Goal: Information Seeking & Learning: Learn about a topic

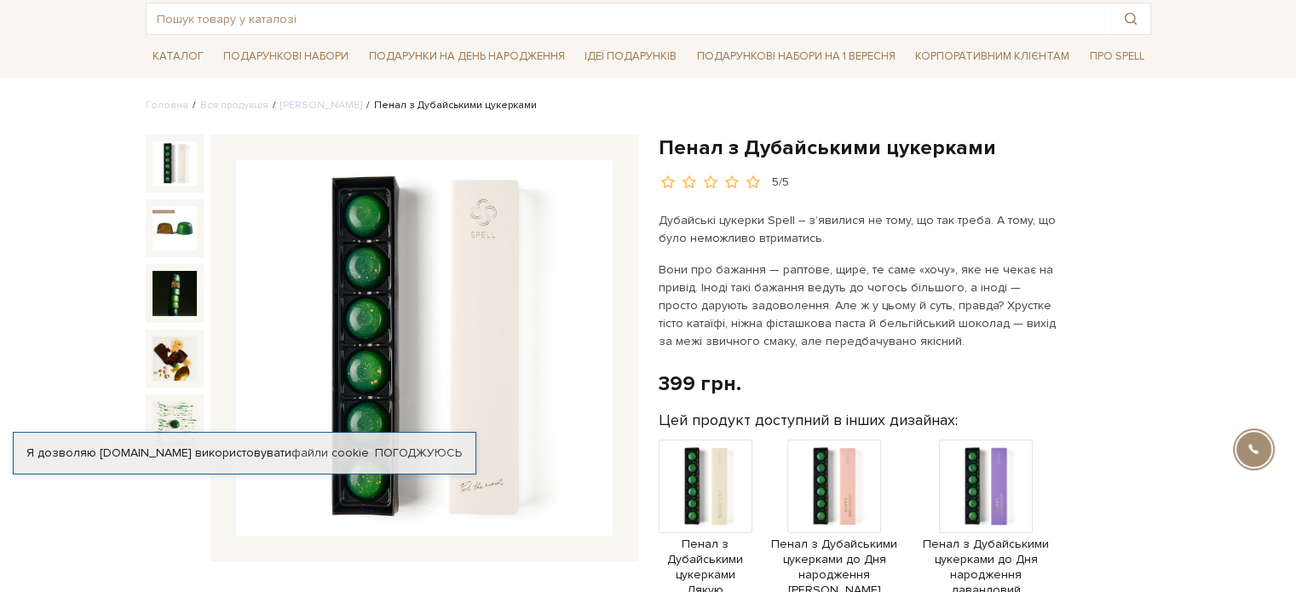
scroll to position [170, 0]
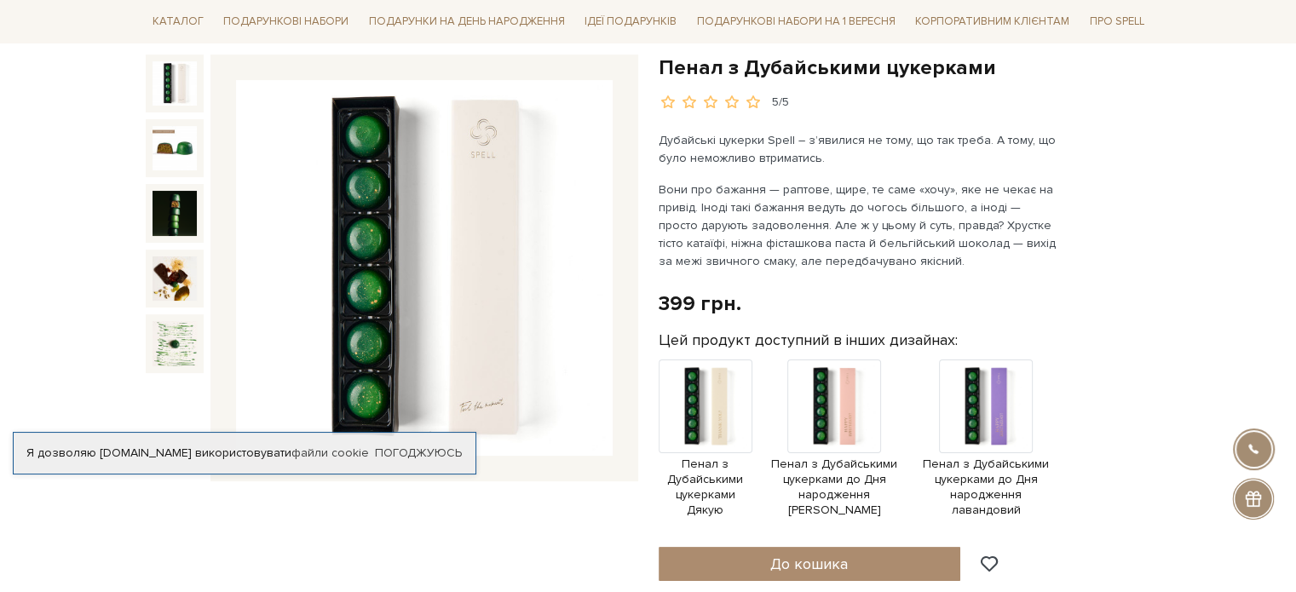
drag, startPoint x: 459, startPoint y: 252, endPoint x: 417, endPoint y: 251, distance: 42.6
click at [805, 233] on p "Вони про бажання — раптове, щире, те саме «хочу», яке не чекає на привід. Іноді…" at bounding box center [858, 225] width 400 height 89
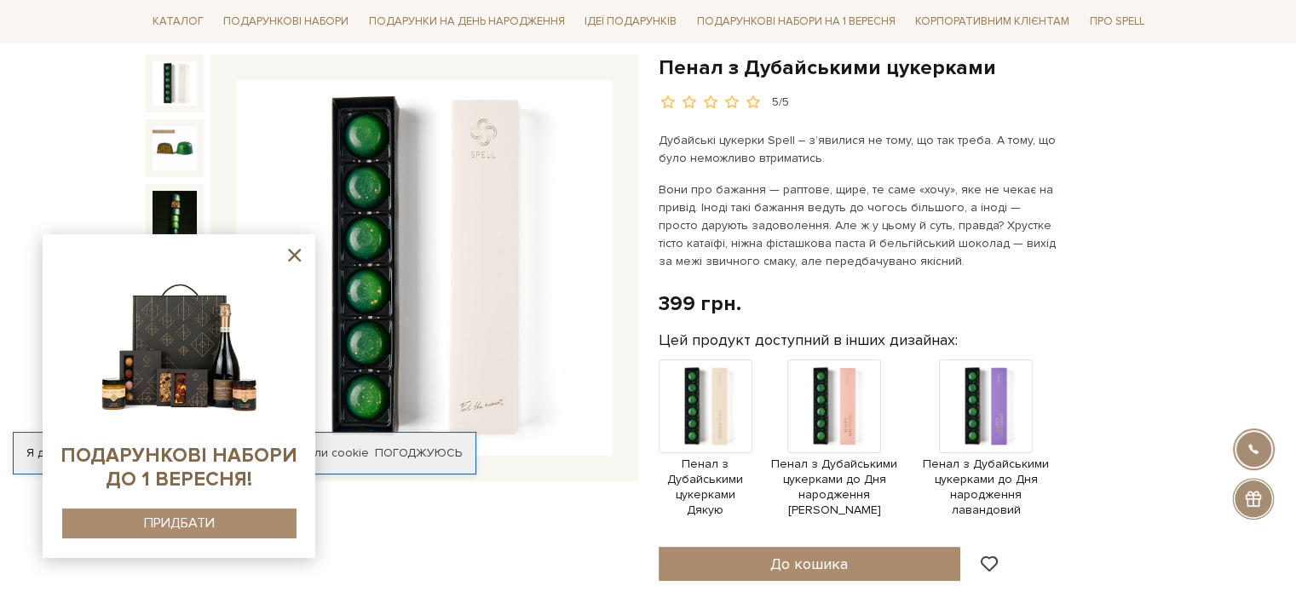
click at [814, 146] on p "Дубайські цукерки Spell – з’явилися не тому, що так треба. А тому, що було немо…" at bounding box center [858, 149] width 400 height 36
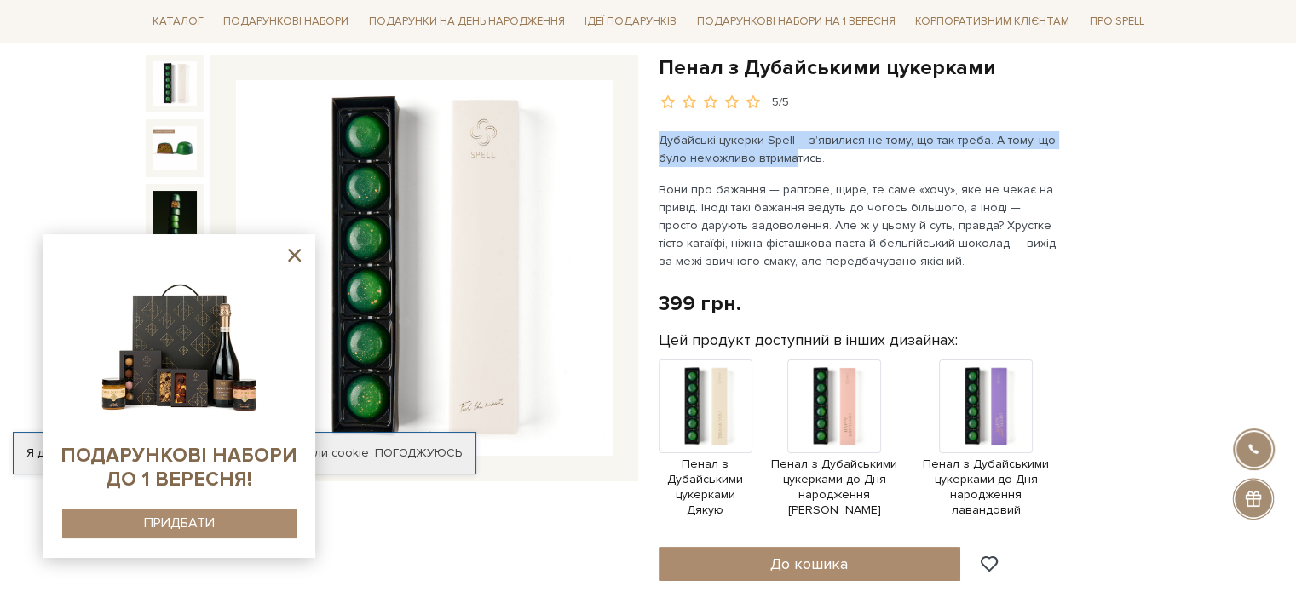
drag, startPoint x: 661, startPoint y: 134, endPoint x: 790, endPoint y: 154, distance: 130.2
click at [790, 154] on p "Дубайські цукерки Spell – з’явилися не тому, що так треба. А тому, що було немо…" at bounding box center [858, 149] width 400 height 36
click at [887, 177] on div "Дубайські цукерки Spell – з’явилися не тому, що так треба. А тому, що було немо…" at bounding box center [858, 200] width 400 height 139
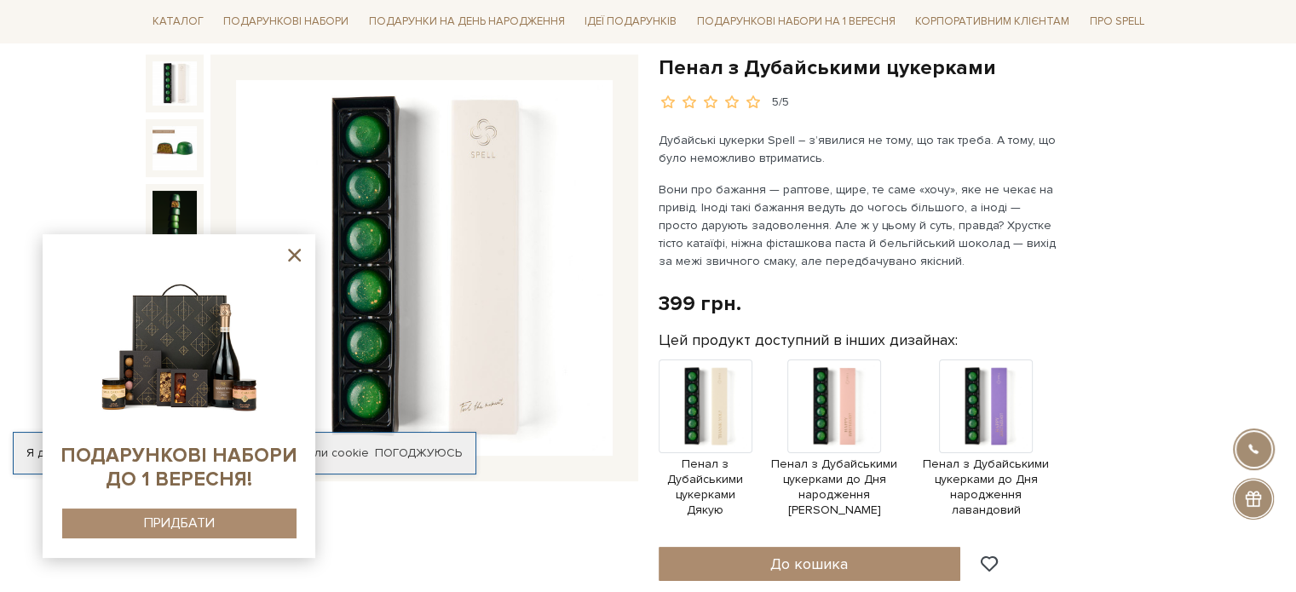
drag, startPoint x: 957, startPoint y: 221, endPoint x: 998, endPoint y: 258, distance: 54.3
click at [998, 258] on p "Вони про бажання — раптове, щире, те саме «хочу», яке не чекає на привід. Іноді…" at bounding box center [858, 225] width 400 height 89
copy p "Хрустке тісто катаїфі, ніжна фісташкова паста й бельгійський шоколад — вихід за…"
